Goal: Task Accomplishment & Management: Manage account settings

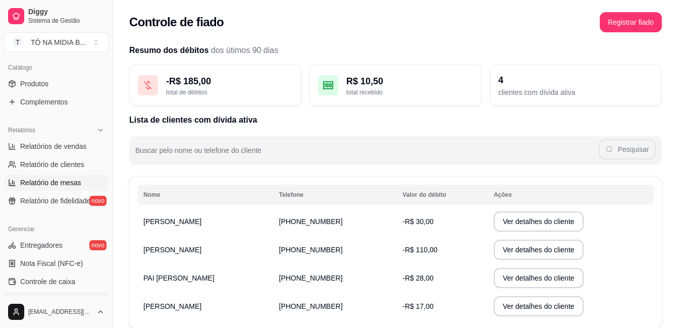
scroll to position [348, 0]
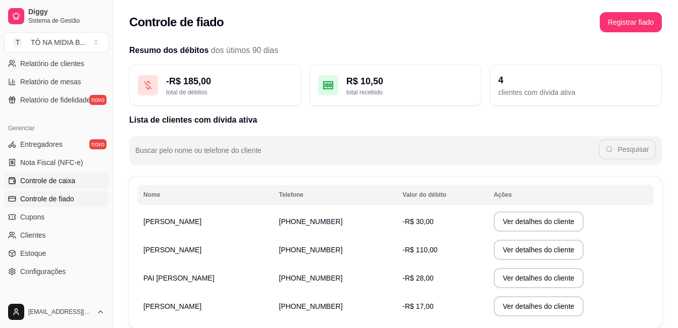
click at [51, 183] on span "Controle de caixa" at bounding box center [47, 181] width 55 height 10
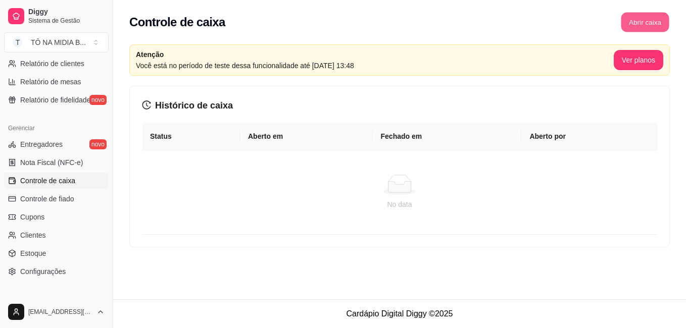
click at [659, 25] on button "Abrir caixa" at bounding box center [645, 23] width 48 height 20
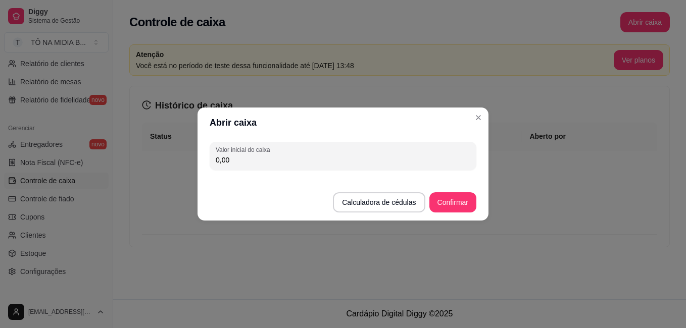
drag, startPoint x: 255, startPoint y: 156, endPoint x: 150, endPoint y: 143, distance: 105.8
click at [150, 143] on div "Abrir caixa Valor inicial do caixa 0,00 Calculadora de cédulas Confirmar" at bounding box center [343, 164] width 686 height 328
type input "4,00"
click at [455, 208] on button "Confirmar" at bounding box center [452, 202] width 47 height 20
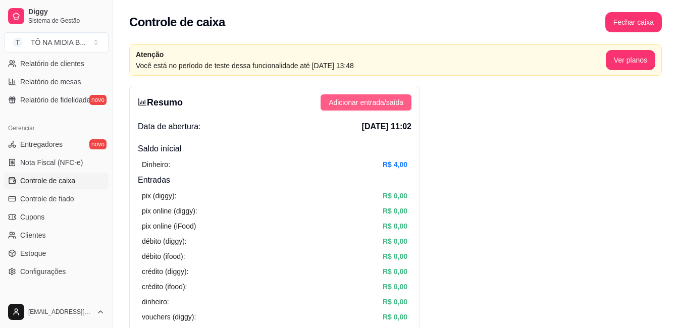
click at [360, 103] on span "Adicionar entrada/saída" at bounding box center [366, 102] width 75 height 11
click at [393, 110] on button "Adicionar entrada/saída" at bounding box center [366, 102] width 91 height 16
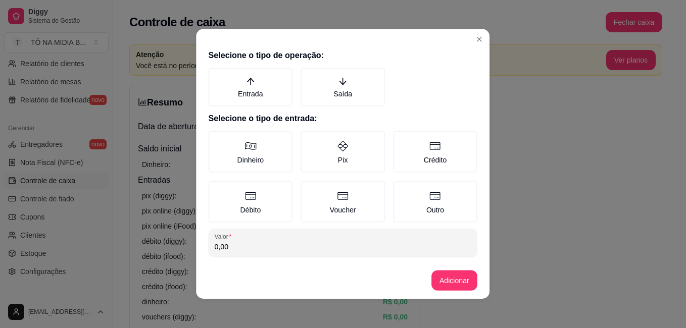
click at [391, 94] on div "Entrada [PERSON_NAME]" at bounding box center [343, 87] width 269 height 39
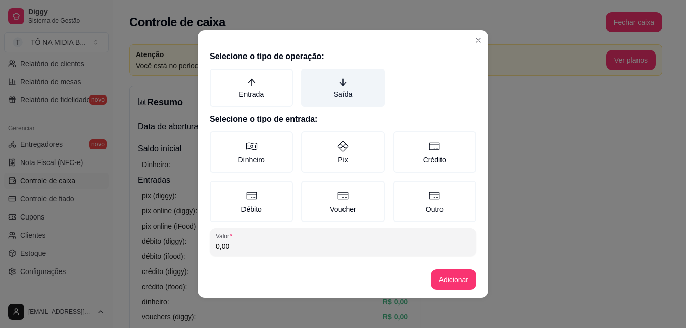
click at [346, 83] on label "Saída" at bounding box center [342, 88] width 83 height 38
click at [309, 76] on button "Saída" at bounding box center [304, 72] width 8 height 8
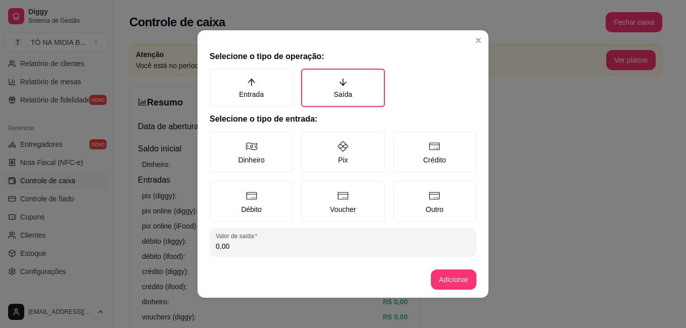
click at [483, 35] on header at bounding box center [342, 38] width 291 height 16
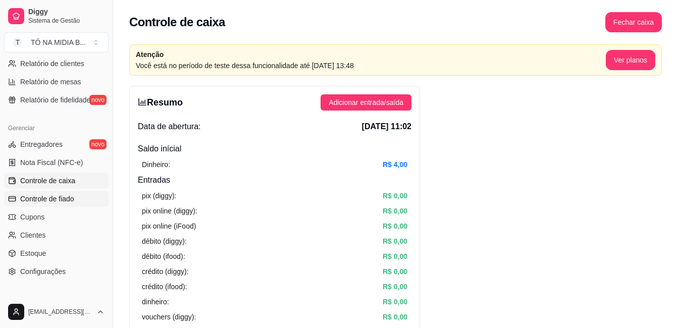
click at [52, 198] on span "Controle de fiado" at bounding box center [47, 199] width 54 height 10
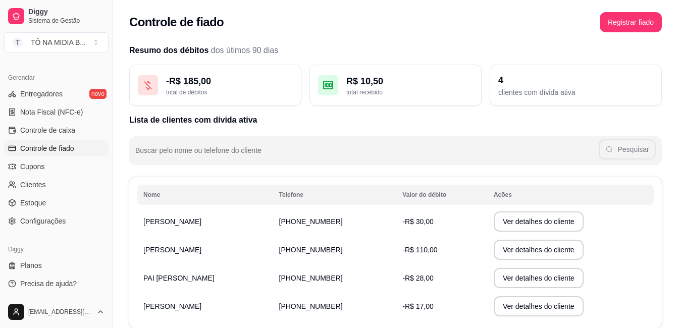
scroll to position [62, 0]
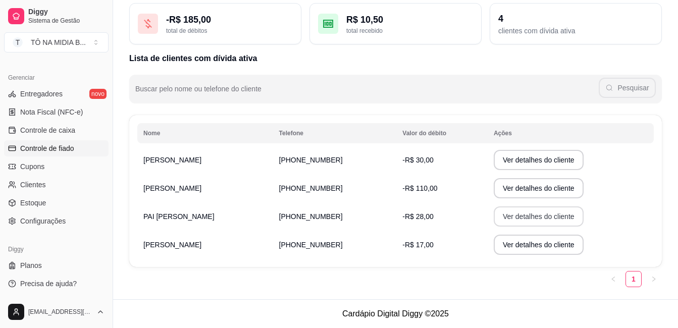
click at [511, 215] on button "Ver detalhes do cliente" at bounding box center [539, 217] width 90 height 20
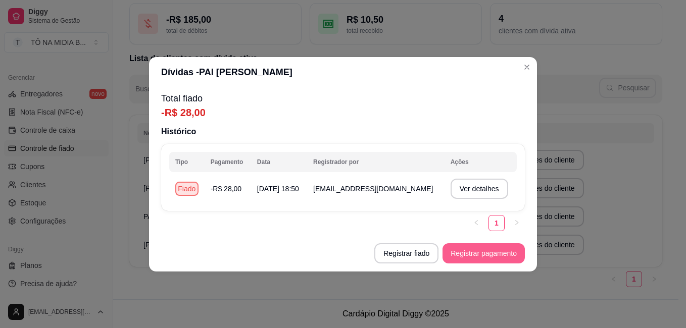
click at [479, 260] on button "Registrar pagamento" at bounding box center [483, 253] width 82 height 20
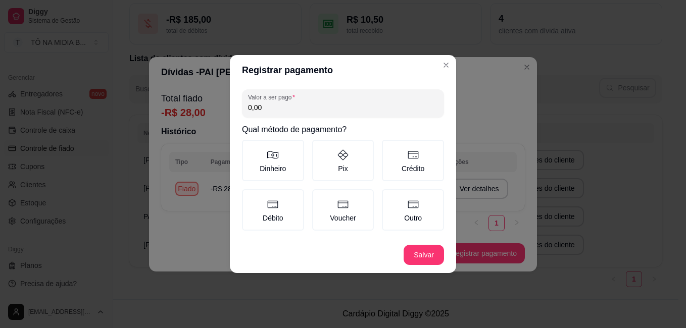
drag, startPoint x: 283, startPoint y: 106, endPoint x: 91, endPoint y: 85, distance: 193.1
click at [91, 85] on div "Registrar pagamento Valor a ser pago 0,00 Qual método de pagamento? Dinheiro Pi…" at bounding box center [343, 164] width 686 height 328
type input "14,00"
click at [283, 168] on label "Dinheiro" at bounding box center [273, 160] width 62 height 41
click at [249, 147] on button "Dinheiro" at bounding box center [245, 143] width 8 height 8
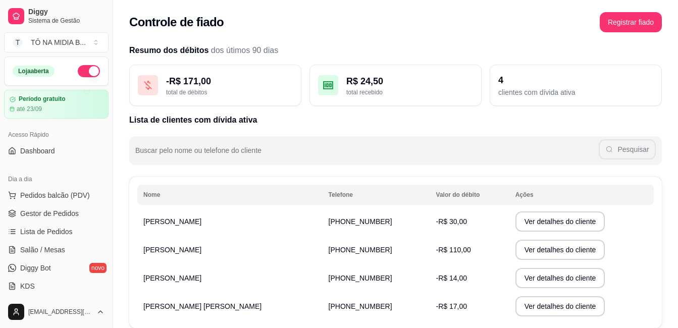
scroll to position [50, 0]
